Goal: Task Accomplishment & Management: Use online tool/utility

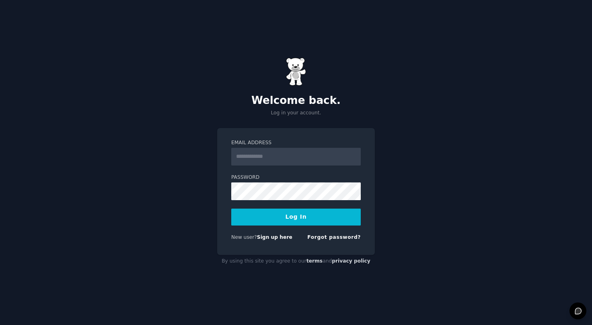
type input "**********"
click at [294, 160] on input "**********" at bounding box center [296, 157] width 130 height 18
type input "**********"
click at [298, 211] on button "Log In" at bounding box center [296, 216] width 130 height 17
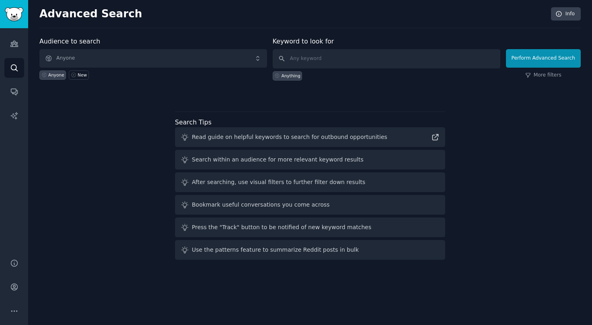
click at [113, 95] on div at bounding box center [309, 95] width 541 height 6
click at [8, 43] on link "Audiences" at bounding box center [14, 44] width 20 height 20
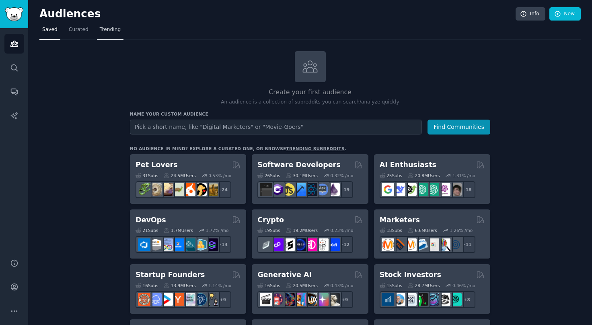
click at [110, 30] on span "Trending" at bounding box center [110, 29] width 21 height 7
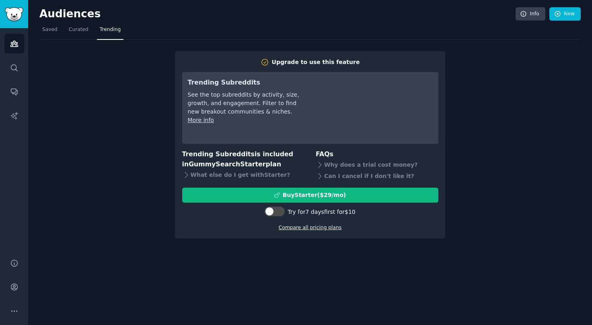
click at [319, 229] on link "Compare all pricing plans" at bounding box center [310, 227] width 63 height 6
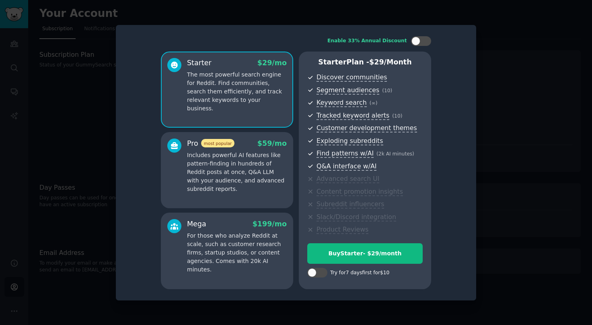
click at [246, 156] on p "Includes powerful AI features like pattern-finding in hundreds of Reddit posts …" at bounding box center [237, 172] width 100 height 42
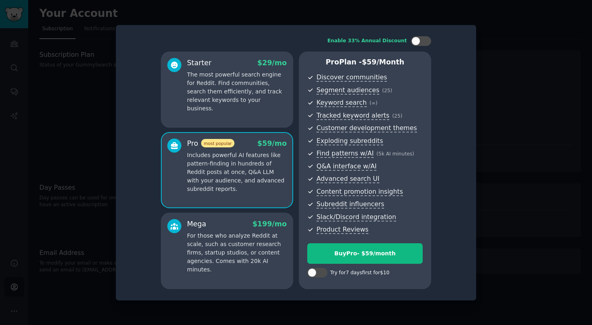
click at [236, 88] on p "The most powerful search engine for Reddit. Find communities, search them effic…" at bounding box center [237, 91] width 100 height 42
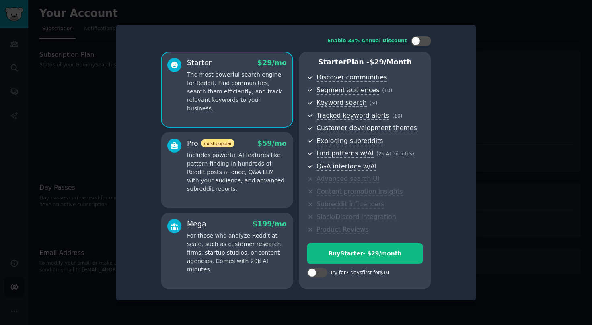
click at [243, 148] on div "Pro most popular $ 59 /mo" at bounding box center [237, 143] width 100 height 10
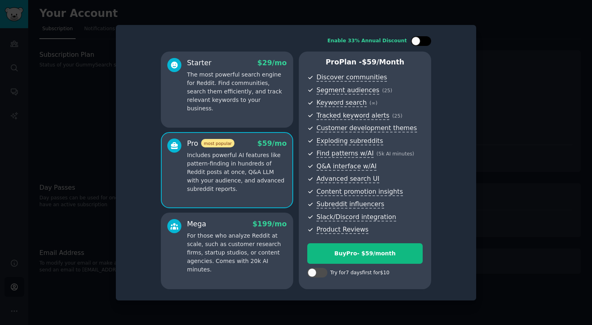
click at [417, 38] on div at bounding box center [415, 41] width 9 height 9
click at [417, 38] on div at bounding box center [421, 41] width 20 height 10
checkbox input "false"
click at [316, 269] on div at bounding box center [317, 272] width 20 height 10
checkbox input "true"
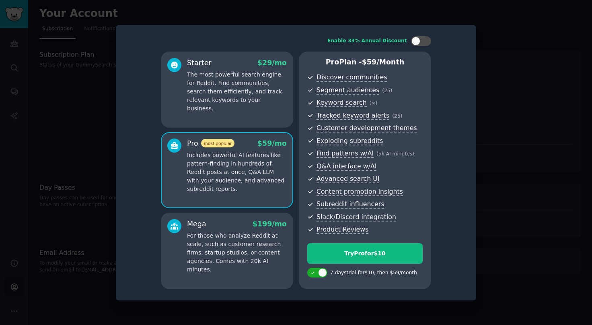
click at [252, 111] on div "Starter $ 29 /mo The most powerful search engine for Reddit. Find communities, …" at bounding box center [227, 89] width 132 height 76
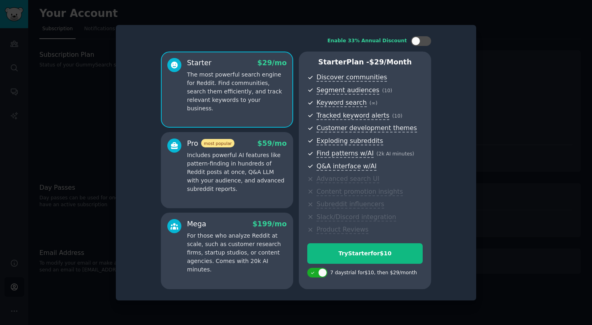
click at [238, 147] on div "Pro most popular $ 59 /mo" at bounding box center [237, 143] width 100 height 10
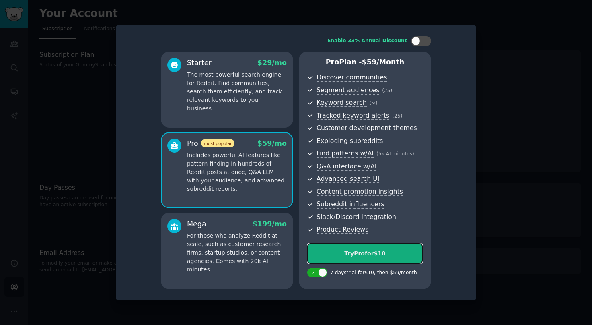
click at [366, 257] on div "Try Pro for $10" at bounding box center [365, 253] width 115 height 8
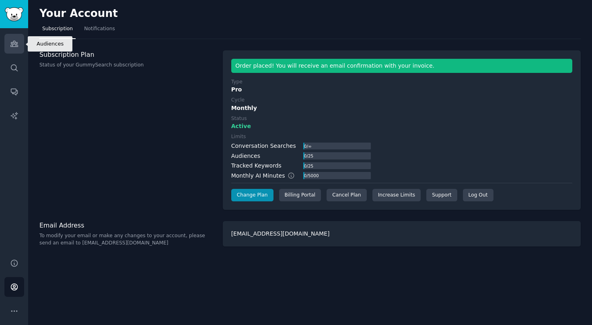
click at [12, 45] on icon "Sidebar" at bounding box center [14, 43] width 8 height 8
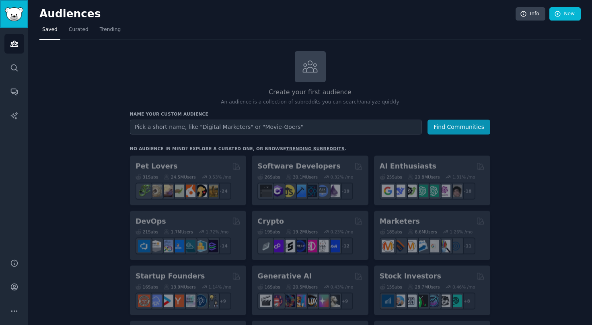
click at [18, 16] on img "Sidebar" at bounding box center [14, 14] width 19 height 14
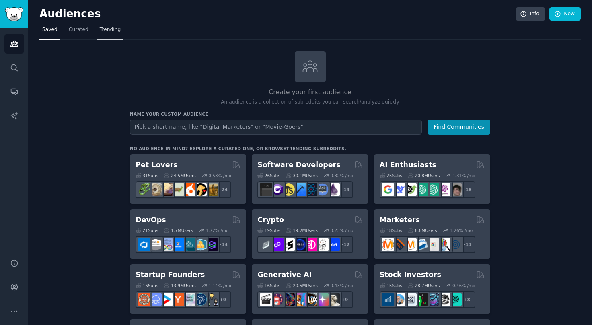
click at [106, 31] on span "Trending" at bounding box center [110, 29] width 21 height 7
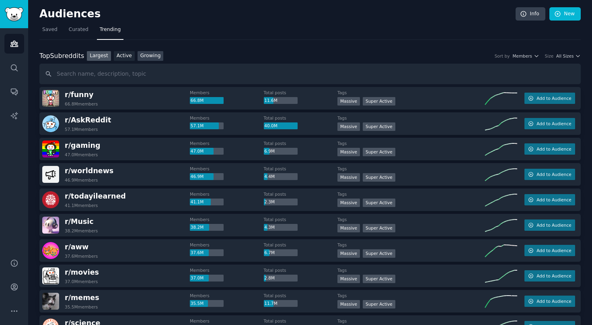
click at [142, 54] on link "Growing" at bounding box center [151, 56] width 26 height 10
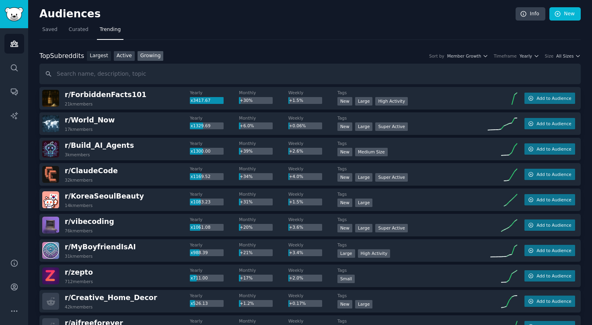
click at [117, 56] on link "Active" at bounding box center [124, 56] width 21 height 10
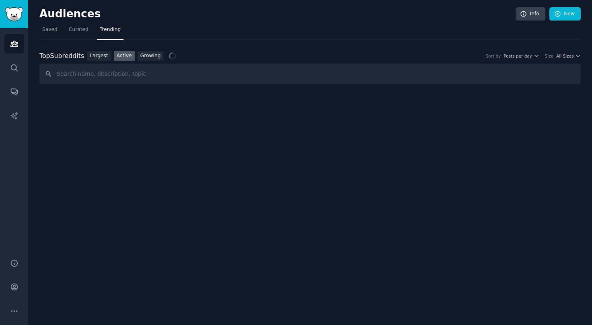
click at [62, 29] on nav "Saved Curated Trending" at bounding box center [309, 31] width 541 height 16
click at [53, 30] on span "Saved" at bounding box center [49, 29] width 15 height 7
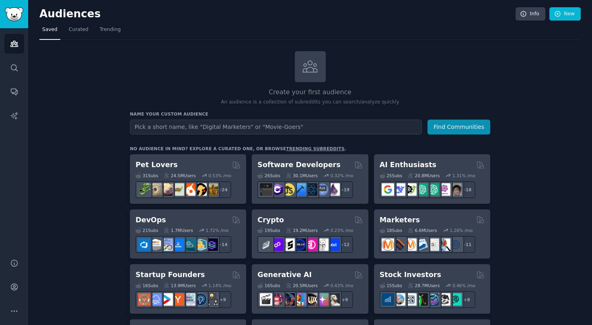
click at [167, 121] on input "text" at bounding box center [276, 126] width 292 height 15
type input "wedding"
click at [428, 119] on button "Find Communities" at bounding box center [459, 126] width 63 height 15
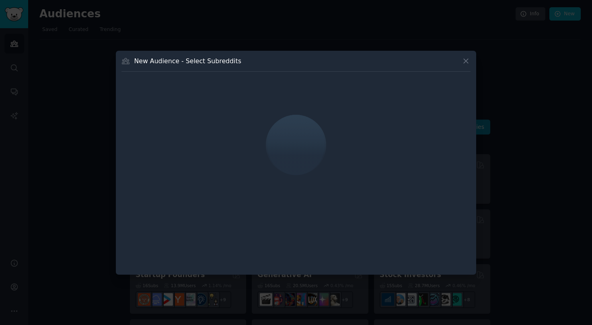
click at [471, 64] on div "New Audience - Select Subreddits" at bounding box center [296, 163] width 360 height 224
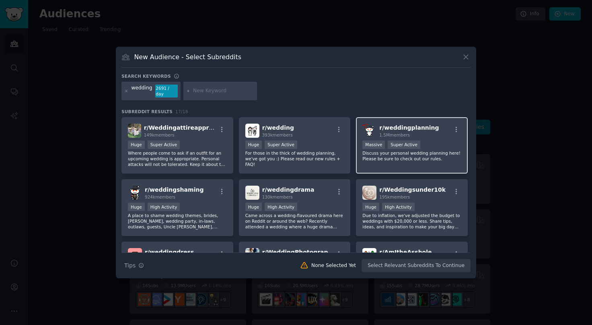
click at [441, 152] on p "Discuss your personal wedding planning here! Please be sure to check out our ru…" at bounding box center [411, 155] width 99 height 11
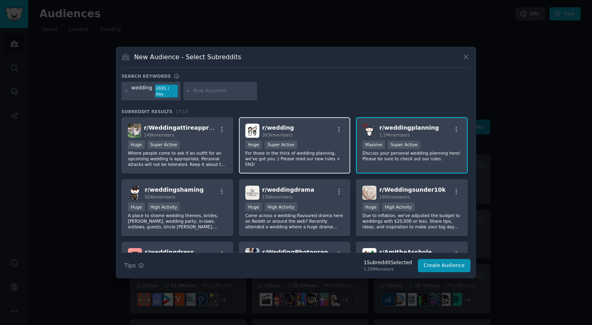
click at [314, 132] on div "r/ wedding 393k members" at bounding box center [294, 130] width 99 height 14
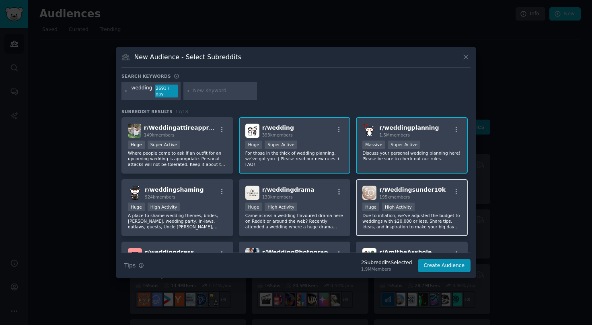
click at [422, 213] on p "Due to inflation, we've adjusted the budget to weddings with $20,000 or less. S…" at bounding box center [411, 220] width 99 height 17
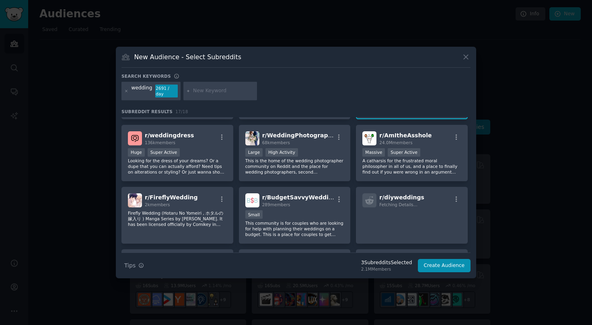
scroll to position [118, 0]
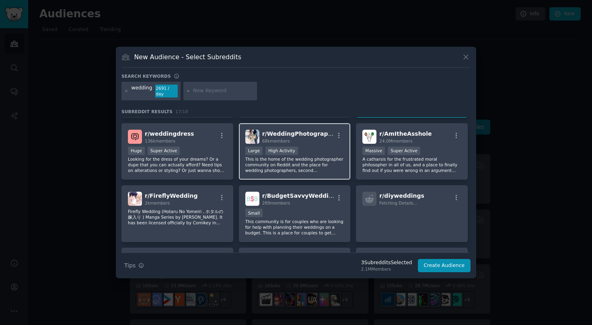
click at [331, 168] on p "This is the home of the wedding photographer community on Reddit and the place …" at bounding box center [294, 164] width 99 height 17
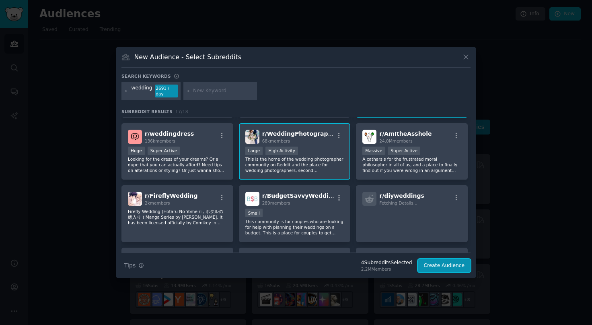
click at [437, 264] on button "Create Audience" at bounding box center [444, 266] width 53 height 14
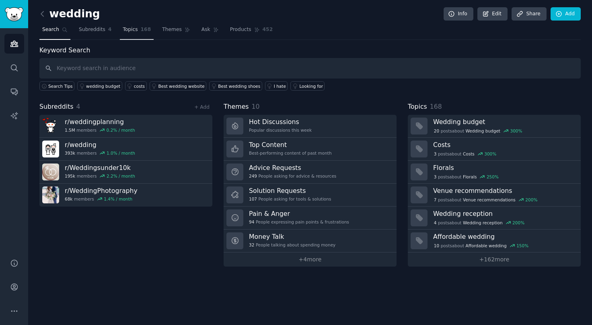
click at [136, 33] on link "Topics 168" at bounding box center [137, 31] width 34 height 16
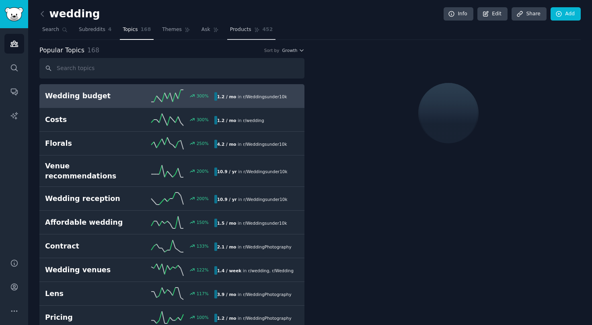
click at [240, 33] on span "Products" at bounding box center [240, 29] width 21 height 7
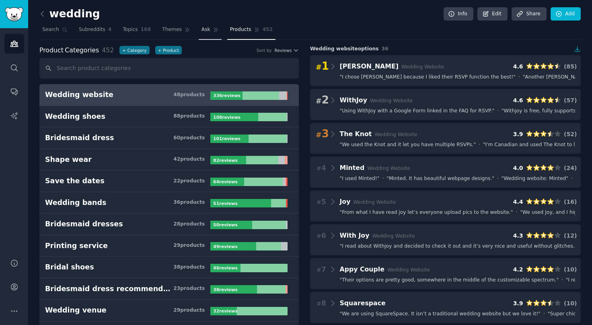
click at [202, 29] on span "Ask" at bounding box center [206, 29] width 9 height 7
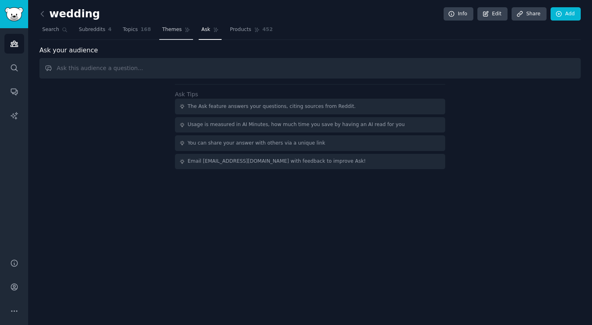
click at [177, 32] on span "Themes" at bounding box center [172, 29] width 20 height 7
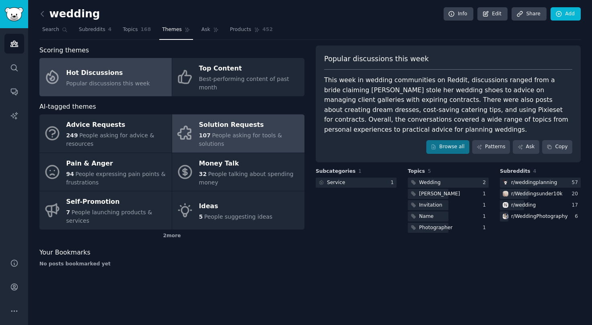
click at [210, 132] on div "Solution Requests" at bounding box center [249, 125] width 101 height 13
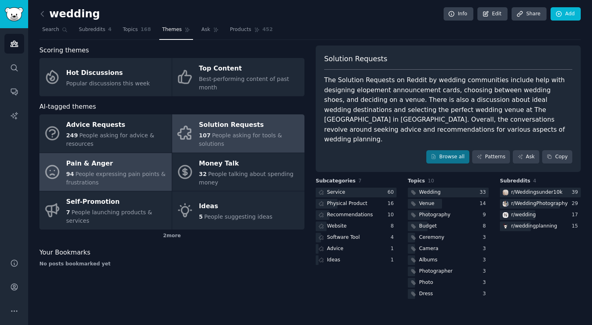
click at [133, 180] on div "94 People expressing pain points & frustrations" at bounding box center [116, 178] width 101 height 17
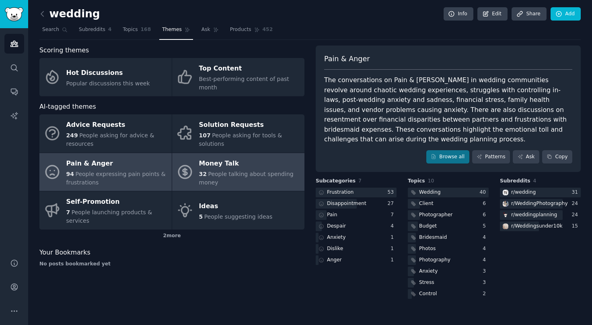
click at [216, 162] on div "Money Talk" at bounding box center [249, 163] width 101 height 13
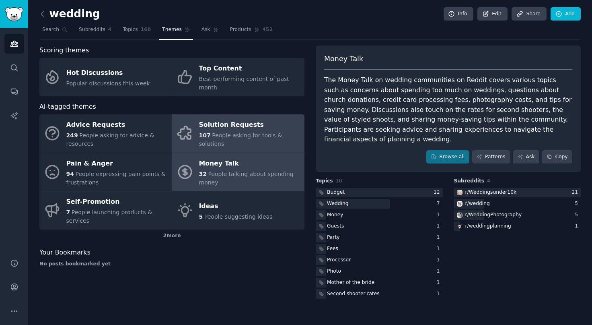
click at [215, 122] on div "Solution Requests" at bounding box center [249, 125] width 101 height 13
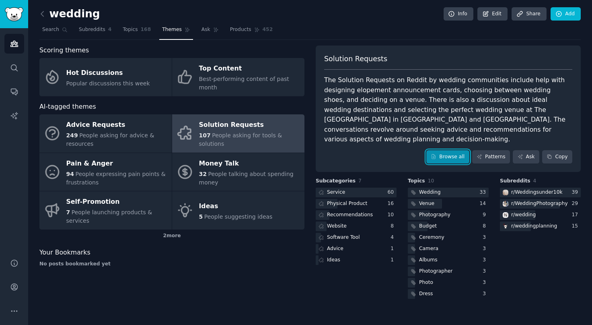
click at [456, 150] on link "Browse all" at bounding box center [447, 157] width 43 height 14
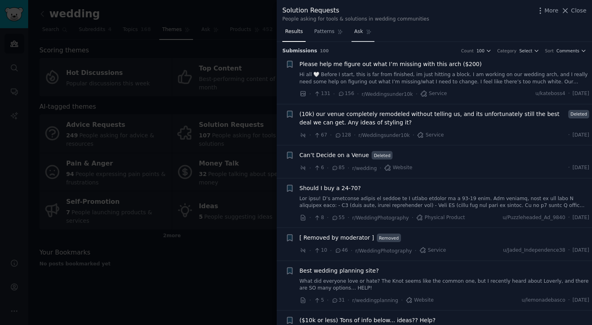
click at [357, 33] on span "Ask" at bounding box center [358, 31] width 9 height 7
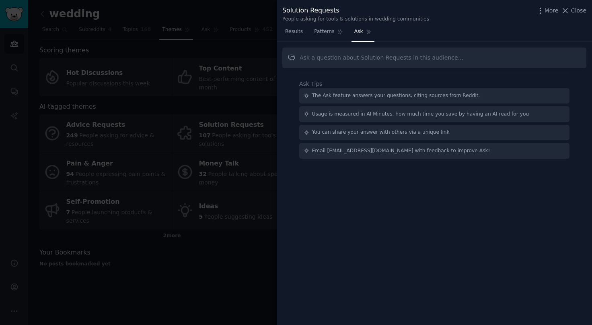
click at [352, 61] on input "text" at bounding box center [434, 57] width 304 height 21
type input "what's one product you would build from here?"
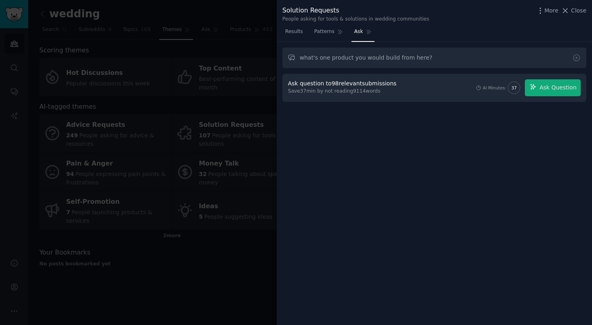
click at [373, 89] on div "Save 37 min by not reading 9114 words" at bounding box center [343, 91] width 111 height 7
click at [379, 83] on div "Ask question to 98 relevant submissions" at bounding box center [342, 83] width 109 height 8
click at [537, 89] on icon "button" at bounding box center [533, 86] width 7 height 7
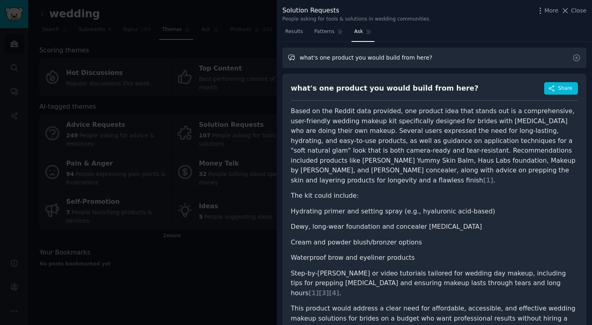
click at [387, 59] on input "what's one product you would build from here?" at bounding box center [434, 57] width 304 height 21
click at [401, 53] on input "what's one product you would build from here?" at bounding box center [434, 57] width 304 height 21
click at [574, 60] on icon at bounding box center [576, 57] width 8 height 8
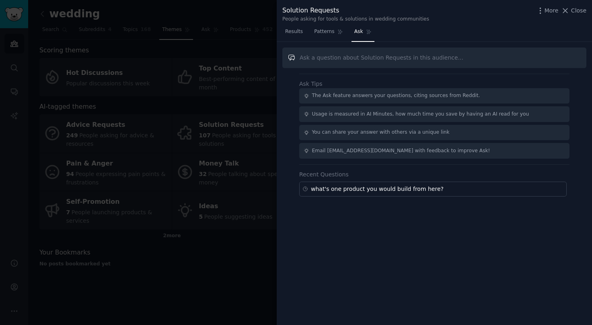
click at [428, 61] on input "text" at bounding box center [434, 57] width 304 height 21
click at [380, 58] on input "text" at bounding box center [434, 57] width 304 height 21
type input "if there's one painpoint you cold solve and sell somehitng what would it be"
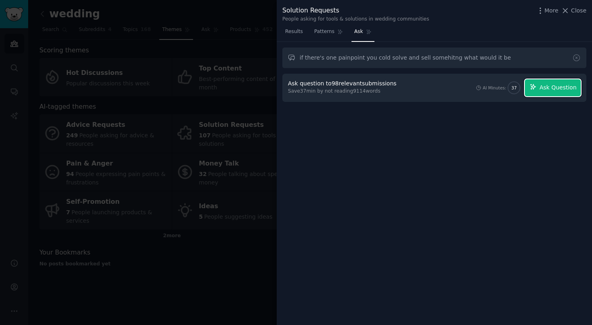
click at [544, 87] on span "Ask Question" at bounding box center [557, 87] width 37 height 8
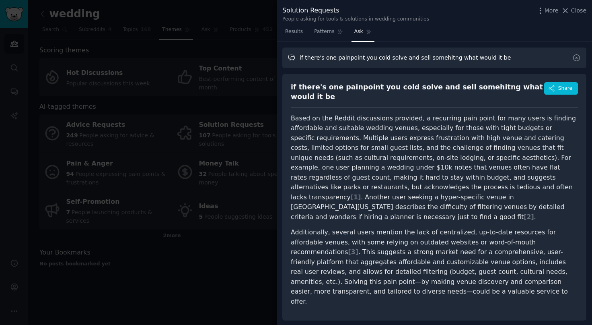
click at [369, 60] on input "if there's one painpoint you cold solve and sell somehitng what would it be" at bounding box center [434, 57] width 304 height 21
click at [325, 39] on link "Patterns" at bounding box center [328, 33] width 34 height 16
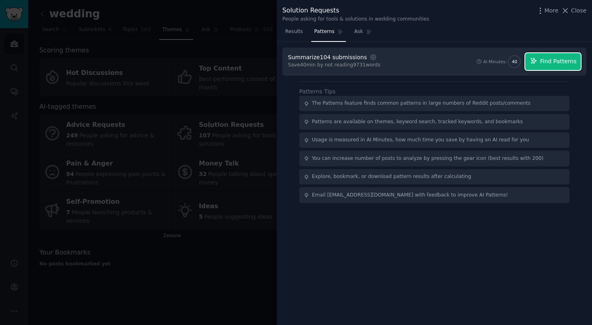
click at [534, 53] on button "Find Patterns" at bounding box center [553, 61] width 56 height 17
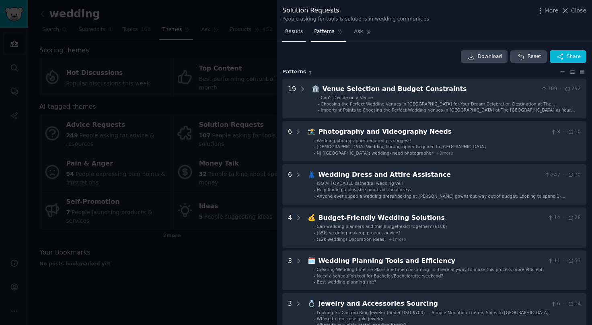
click at [295, 28] on span "Results" at bounding box center [294, 31] width 18 height 7
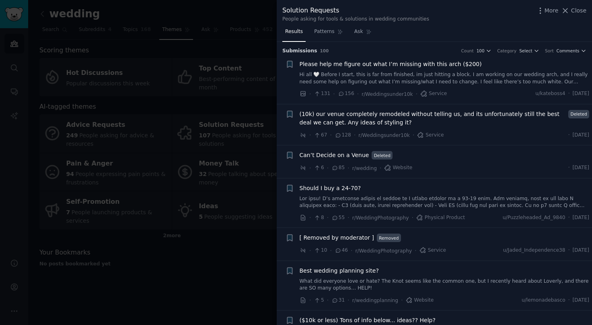
click at [570, 15] on div "More Close" at bounding box center [561, 11] width 50 height 10
click at [571, 12] on button "Close" at bounding box center [573, 10] width 25 height 8
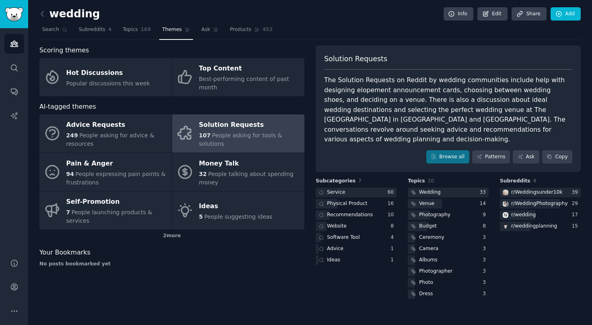
click at [2, 63] on div "Audiences Search Conversations AI Reports" at bounding box center [14, 138] width 28 height 220
click at [18, 64] on icon "Sidebar" at bounding box center [14, 68] width 8 height 8
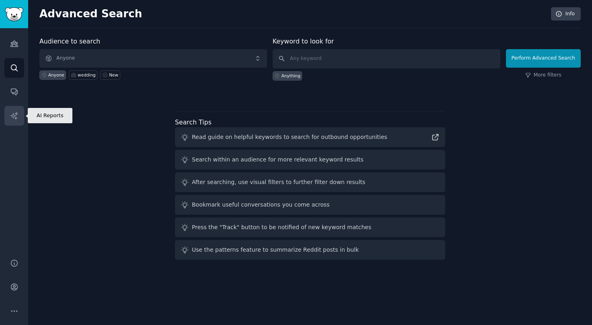
click at [14, 113] on icon "Sidebar" at bounding box center [14, 115] width 8 height 8
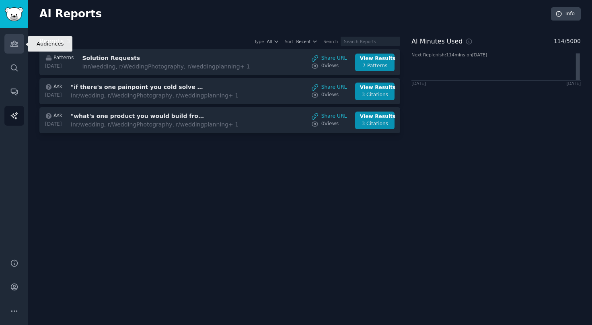
click at [12, 37] on link "Audiences" at bounding box center [14, 44] width 20 height 20
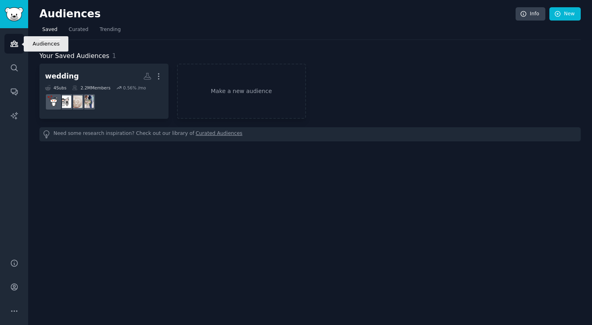
click at [12, 37] on link "Audiences" at bounding box center [14, 44] width 20 height 20
click at [102, 27] on span "Trending" at bounding box center [110, 29] width 21 height 7
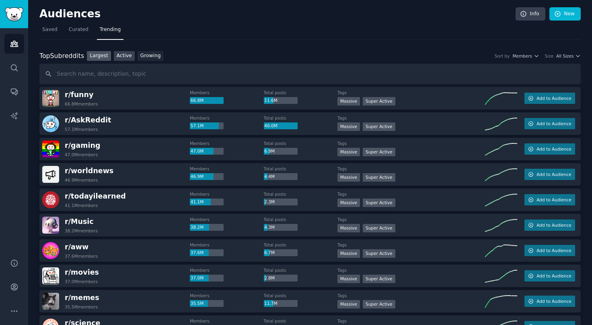
click at [117, 60] on link "Active" at bounding box center [124, 56] width 21 height 10
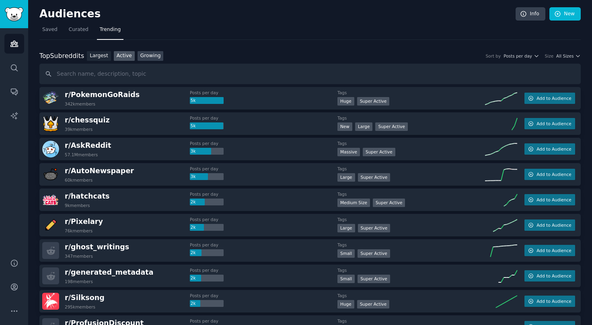
click at [154, 56] on link "Growing" at bounding box center [151, 56] width 26 height 10
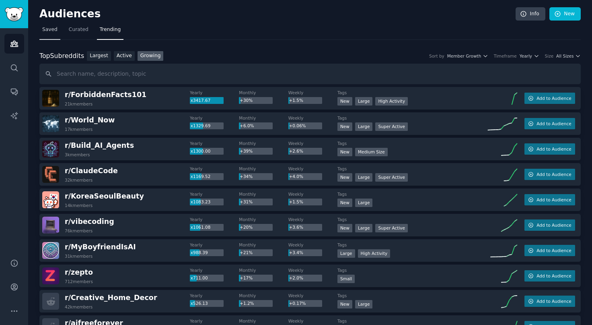
click at [47, 28] on span "Saved" at bounding box center [49, 29] width 15 height 7
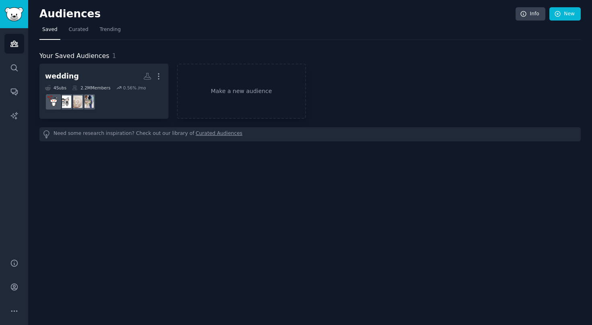
click at [151, 169] on div "Audiences Info New Saved Curated Trending Your Saved Audiences 1 wedding More 4…" at bounding box center [310, 162] width 564 height 325
click at [209, 133] on link "Curated Audiences" at bounding box center [219, 134] width 47 height 8
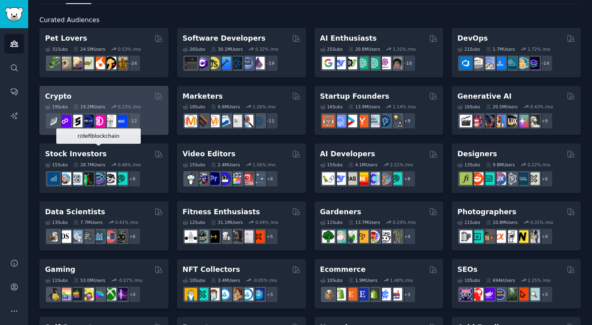
scroll to position [38, 0]
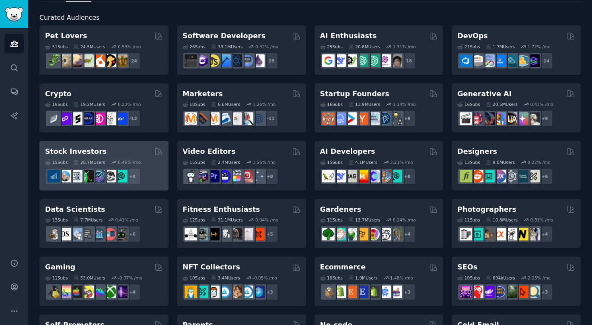
click at [138, 154] on div "Stock Investors" at bounding box center [104, 151] width 118 height 10
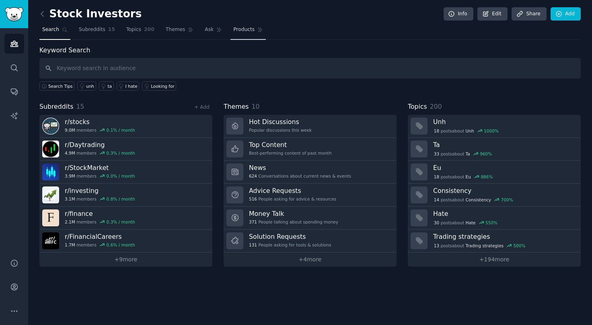
click at [244, 29] on span "Products" at bounding box center [243, 29] width 21 height 7
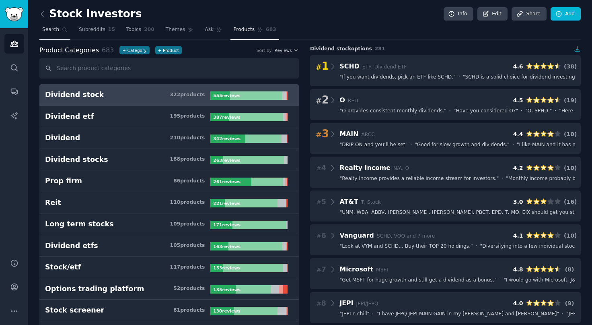
click at [57, 33] on link "Search" at bounding box center [54, 31] width 31 height 16
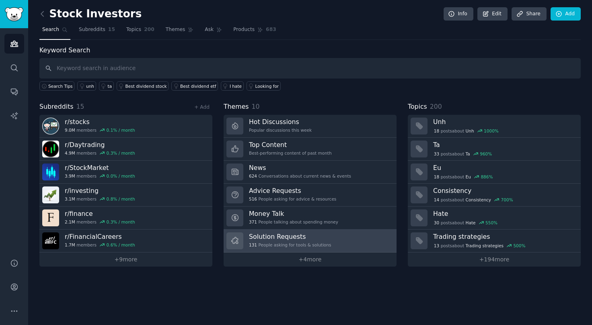
click at [316, 239] on h3 "Solution Requests" at bounding box center [290, 236] width 82 height 8
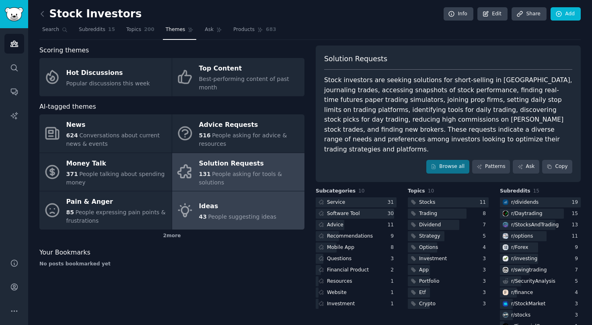
click at [229, 209] on div "Ideas" at bounding box center [238, 205] width 78 height 13
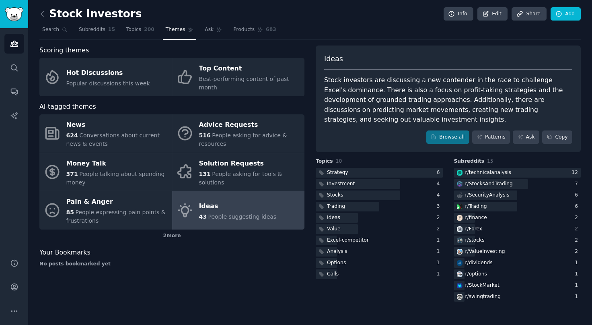
click at [37, 12] on div "Stock Investors Info Edit Share Add Search Subreddits 15 Topics 200 Themes Ask …" at bounding box center [310, 162] width 564 height 325
click at [41, 13] on icon at bounding box center [42, 14] width 8 height 8
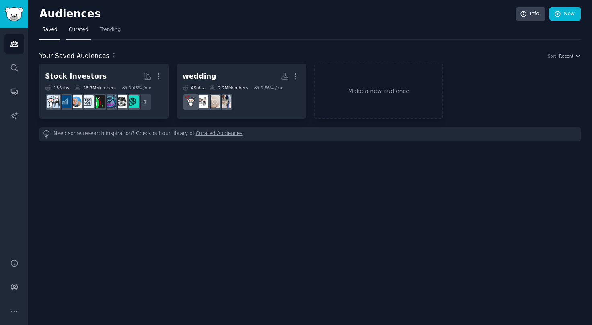
click at [80, 29] on span "Curated" at bounding box center [79, 29] width 20 height 7
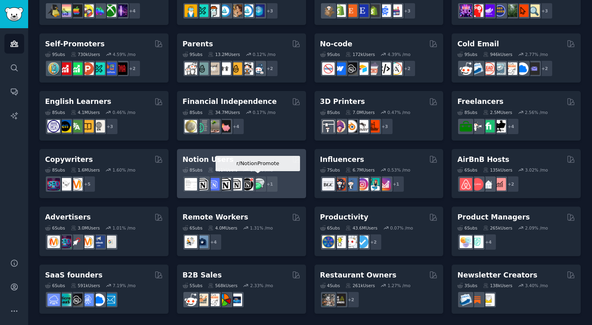
scroll to position [301, 0]
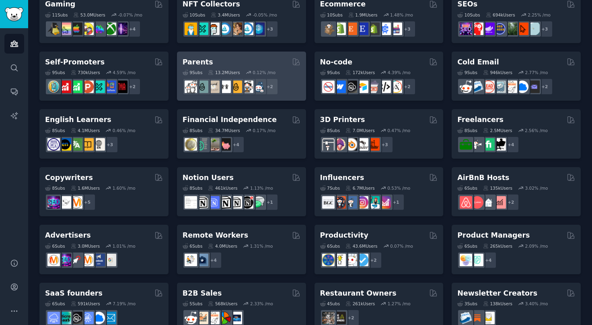
click at [288, 83] on div "+ 2" at bounding box center [242, 86] width 118 height 17
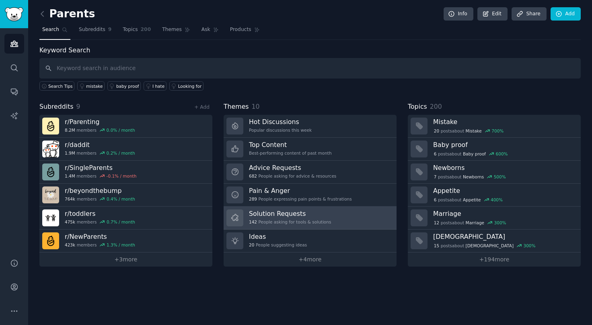
click at [247, 214] on link "Solution Requests 142 People asking for tools & solutions" at bounding box center [310, 217] width 173 height 23
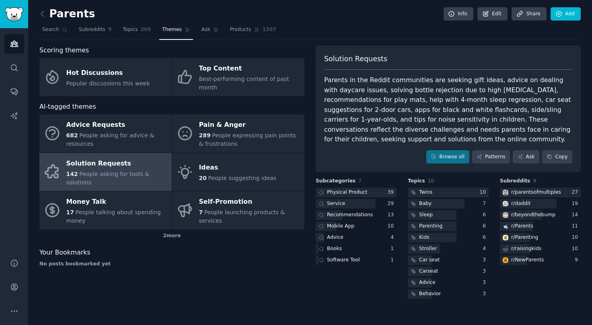
click at [137, 173] on span "People asking for tools & solutions" at bounding box center [107, 178] width 83 height 15
click at [489, 154] on link "Patterns" at bounding box center [491, 157] width 38 height 14
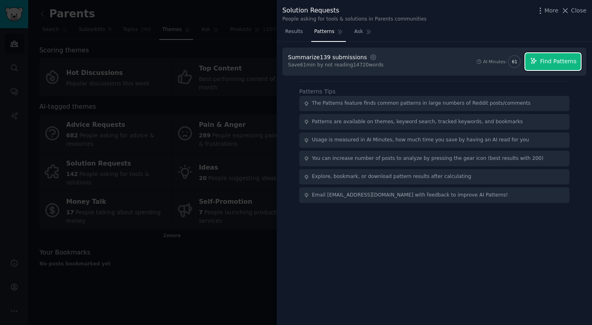
click at [557, 65] on span "Find Patterns" at bounding box center [558, 61] width 37 height 8
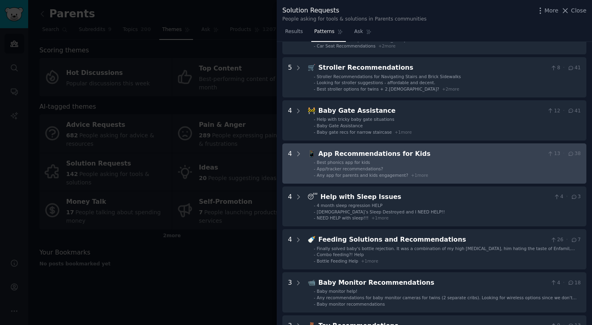
click at [456, 148] on Kids "4 📱 App Recommendations for Kids 13 · 38 - Best phonics app for kids - App/trac…" at bounding box center [434, 163] width 304 height 40
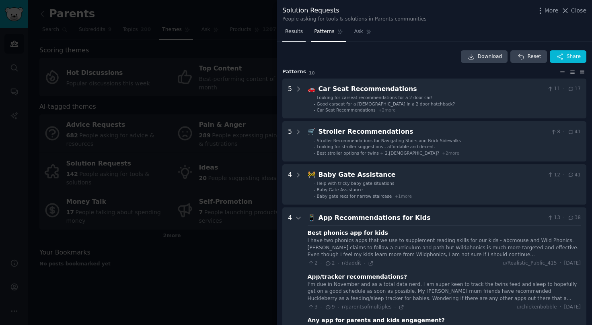
click at [292, 33] on span "Results" at bounding box center [294, 31] width 18 height 7
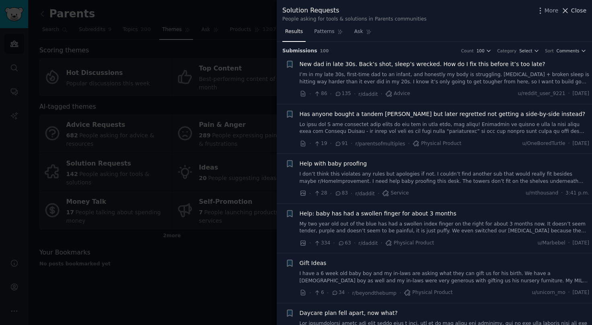
click at [578, 10] on span "Close" at bounding box center [578, 10] width 15 height 8
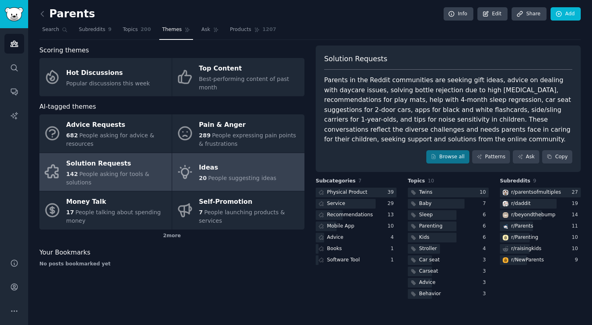
click at [269, 176] on span "People suggesting ideas" at bounding box center [242, 178] width 68 height 6
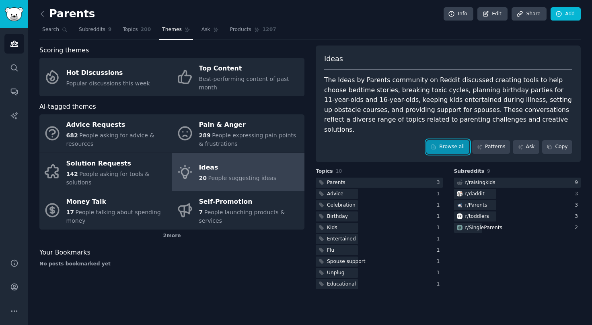
click at [455, 140] on link "Browse all" at bounding box center [447, 147] width 43 height 14
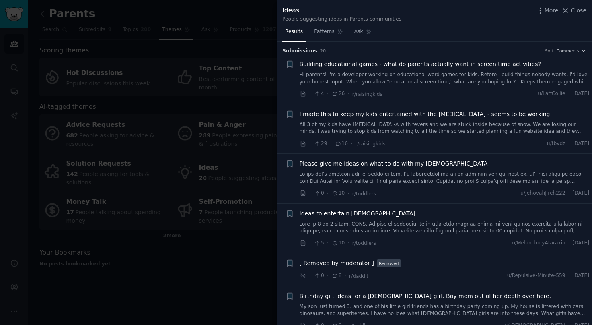
click at [397, 66] on span "Building educational games - what do parents actually want in screen time activ…" at bounding box center [420, 64] width 241 height 8
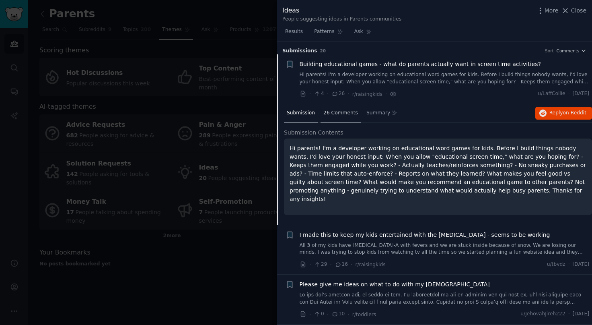
click at [354, 110] on span "26 Comments" at bounding box center [340, 112] width 35 height 7
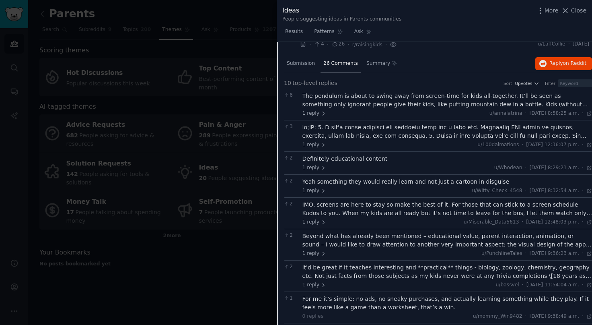
scroll to position [50, 0]
click at [576, 9] on span "Close" at bounding box center [578, 10] width 15 height 8
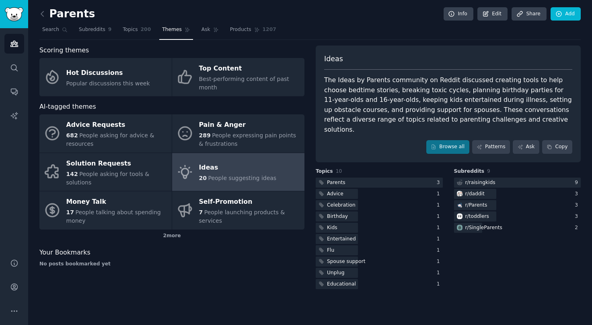
drag, startPoint x: 140, startPoint y: 31, endPoint x: 178, endPoint y: 27, distance: 38.8
click at [140, 31] on link "Topics 200" at bounding box center [137, 31] width 34 height 16
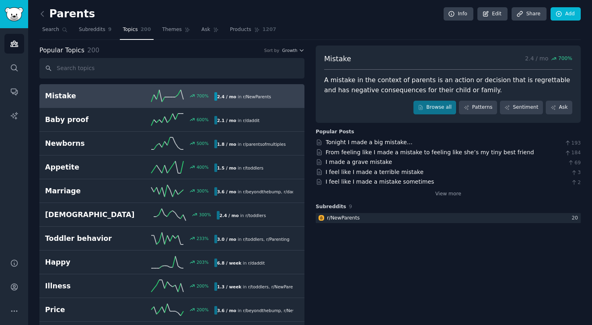
click at [133, 90] on div "700 %" at bounding box center [172, 96] width 84 height 12
click at [377, 144] on link "Tonight I made a big mistake…" at bounding box center [369, 142] width 87 height 6
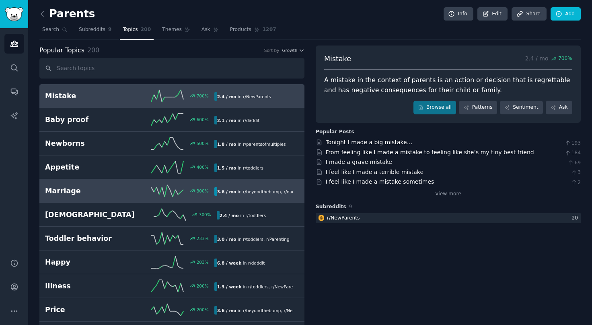
click at [92, 192] on h2 "Marriage" at bounding box center [87, 191] width 84 height 10
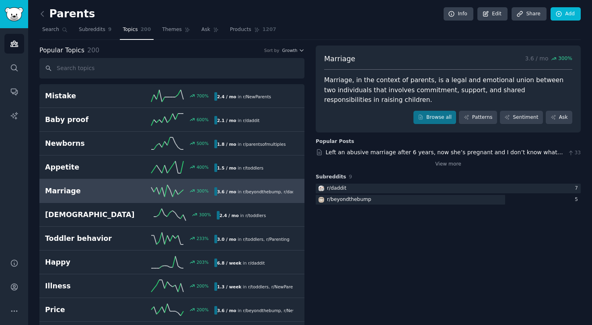
click at [41, 10] on icon at bounding box center [42, 14] width 8 height 8
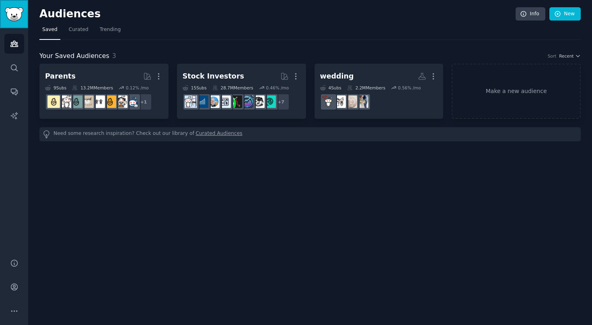
click at [19, 10] on img "Sidebar" at bounding box center [14, 14] width 19 height 14
click at [506, 83] on link "Make a new audience" at bounding box center [516, 91] width 129 height 55
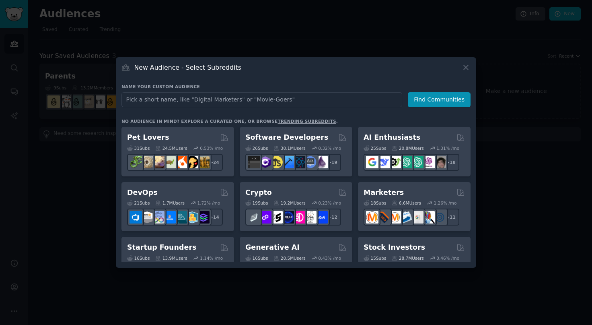
click at [289, 120] on link "trending subreddits" at bounding box center [307, 121] width 58 height 5
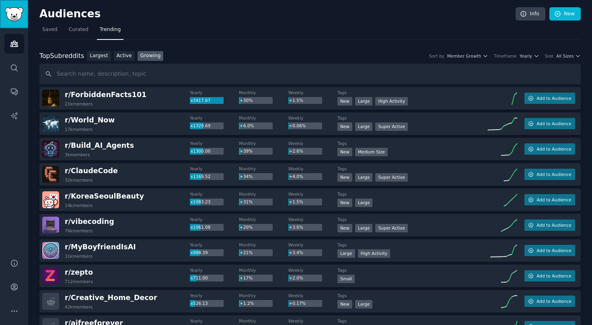
click at [9, 20] on img "Sidebar" at bounding box center [14, 14] width 19 height 14
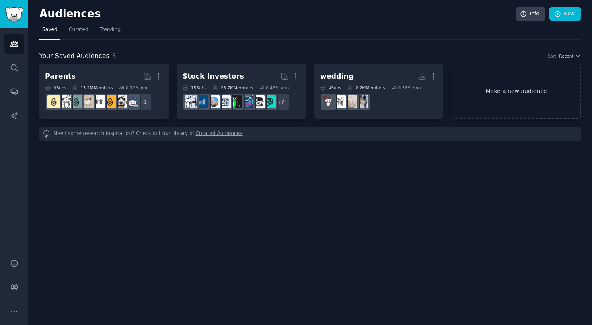
click at [519, 83] on link "Make a new audience" at bounding box center [516, 91] width 129 height 55
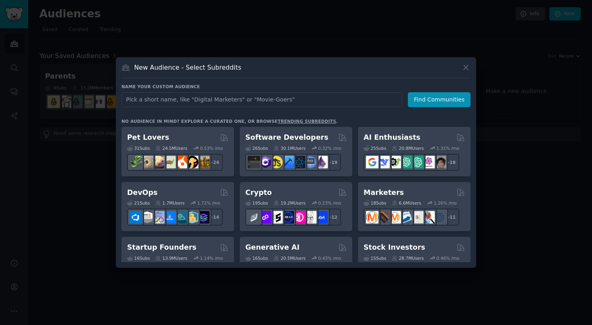
click at [197, 100] on input "text" at bounding box center [261, 99] width 281 height 15
type input "nail artists"
click button "Find Communities" at bounding box center [439, 99] width 63 height 15
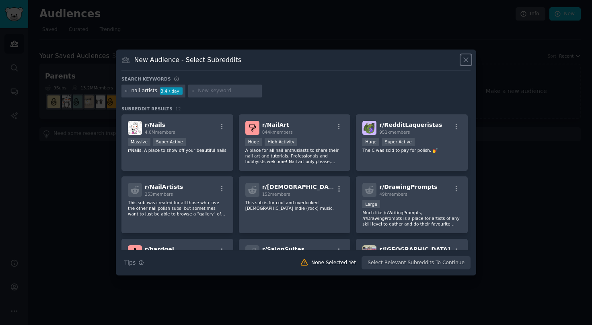
click at [463, 56] on icon at bounding box center [466, 60] width 8 height 8
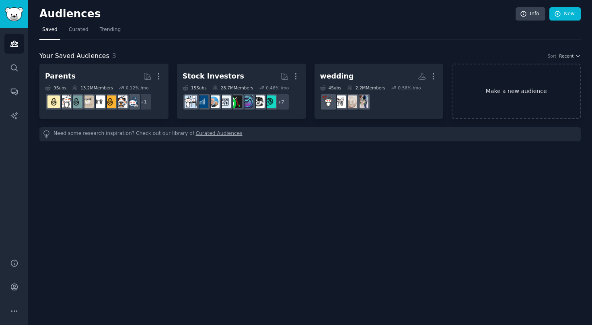
click at [500, 86] on link "Make a new audience" at bounding box center [516, 91] width 129 height 55
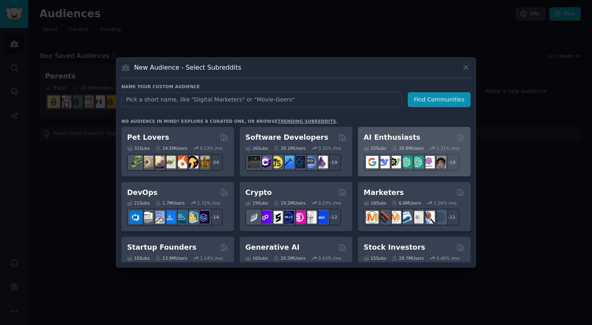
click at [403, 135] on h2 "AI Enthusiasts" at bounding box center [392, 137] width 57 height 10
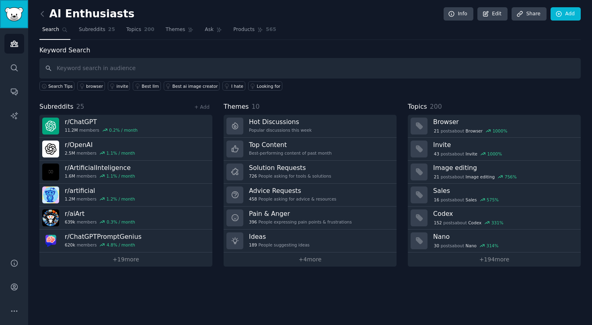
click at [16, 6] on link "Sidebar" at bounding box center [14, 14] width 28 height 28
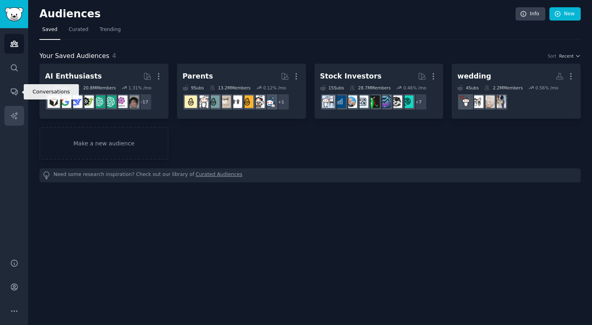
click at [19, 106] on link "AI Reports" at bounding box center [14, 116] width 20 height 20
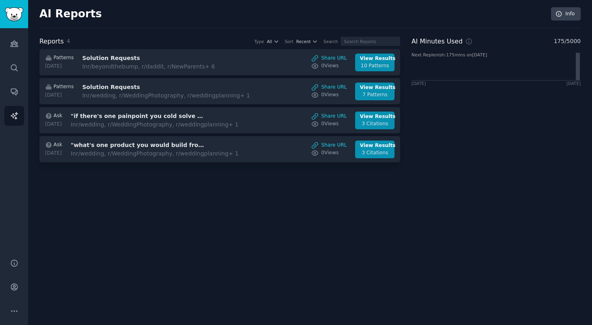
click at [131, 192] on div "AI Reports Info Reports 4 Type All Sort Recent Search Patterns [DATE] Solution …" at bounding box center [310, 162] width 564 height 325
click at [586, 2] on div "AI Reports Info Reports 4 Type All Sort Recent Search Patterns [DATE] Solution …" at bounding box center [310, 162] width 564 height 325
